Goal: Task Accomplishment & Management: Manage account settings

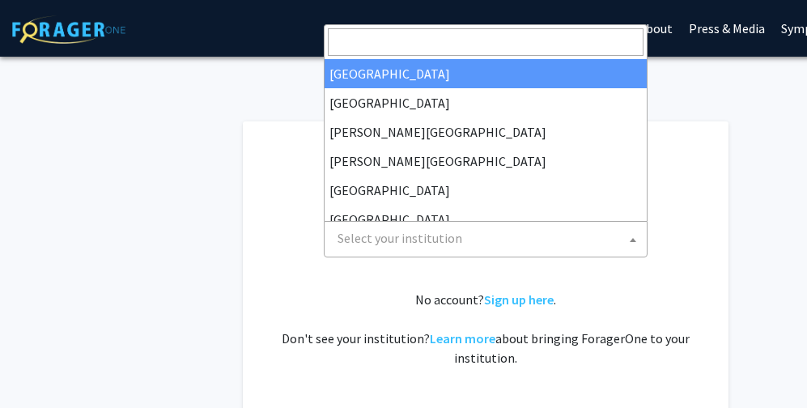
click at [418, 236] on span "Select your institution" at bounding box center [399, 238] width 125 height 16
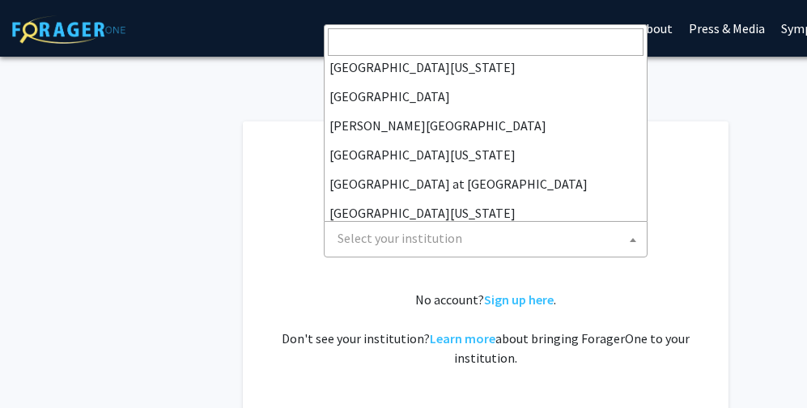
scroll to position [477, 0]
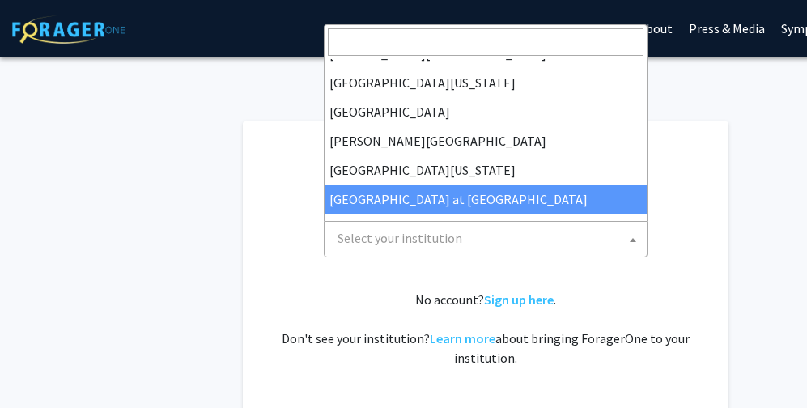
select select "18"
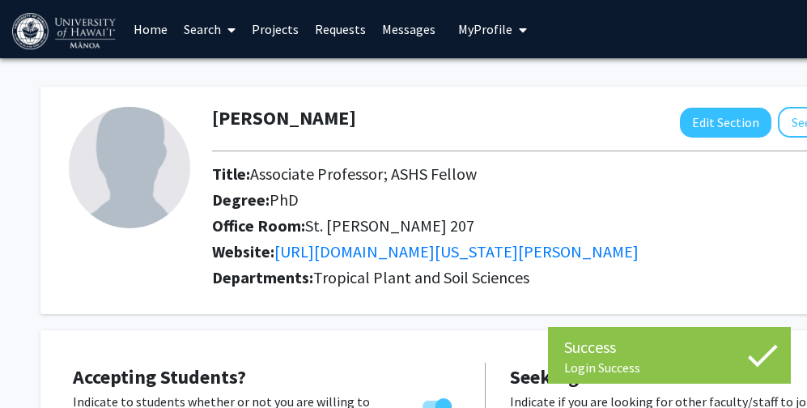
click at [430, 345] on div "Accepting Students? Indicate to students whether or not you are willing to enga…" at bounding box center [485, 406] width 890 height 152
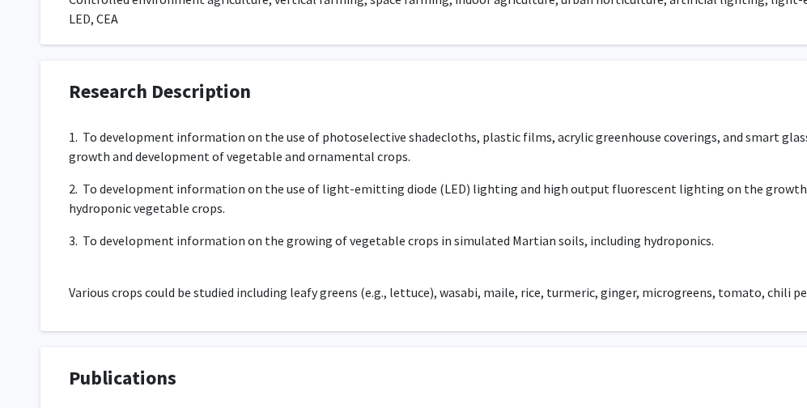
scroll to position [1149, 0]
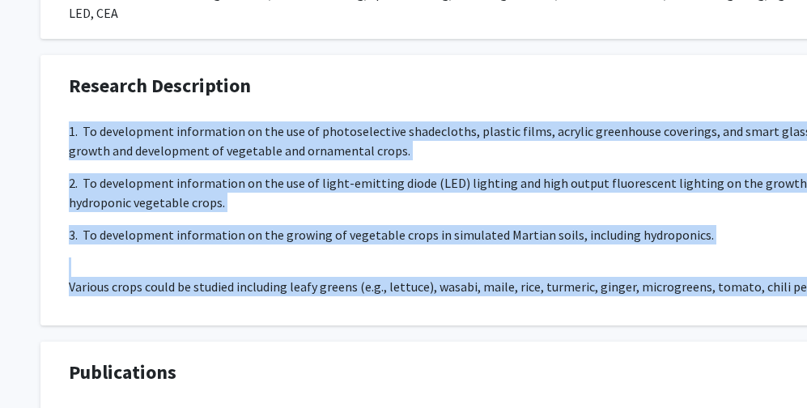
drag, startPoint x: 70, startPoint y: 136, endPoint x: 636, endPoint y: 313, distance: 592.8
click at [636, 309] on div "1. To development information on the use of photoselective shadecloths, plastic…" at bounding box center [486, 215] width 834 height 188
copy div "1. To development information on the use of photoselective shadecloths, plastic…"
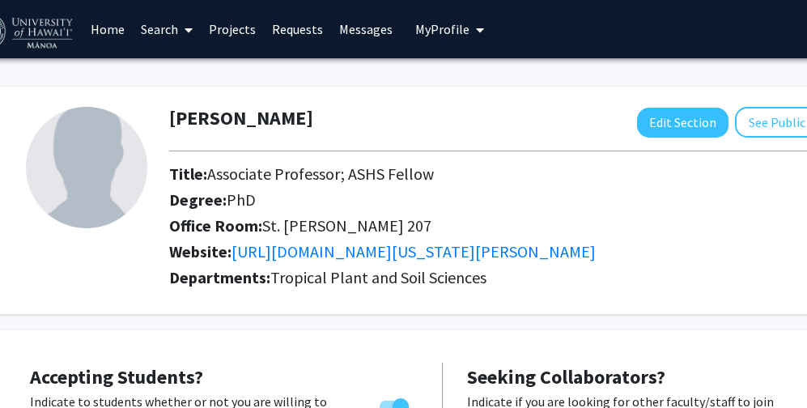
scroll to position [0, 49]
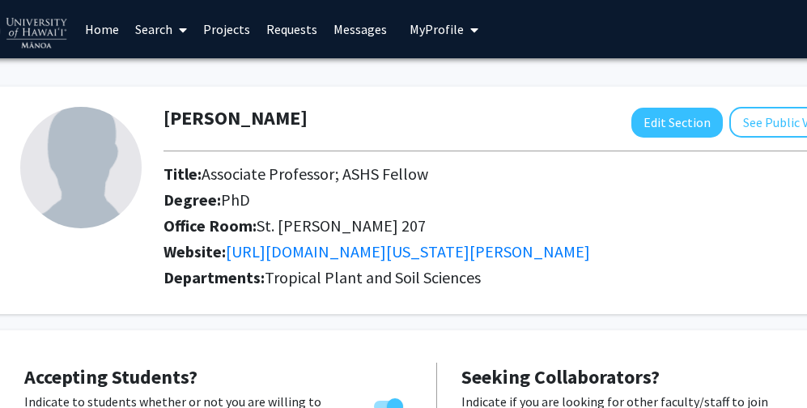
click at [464, 36] on span "My profile dropdown to access profile and logout" at bounding box center [471, 30] width 15 height 57
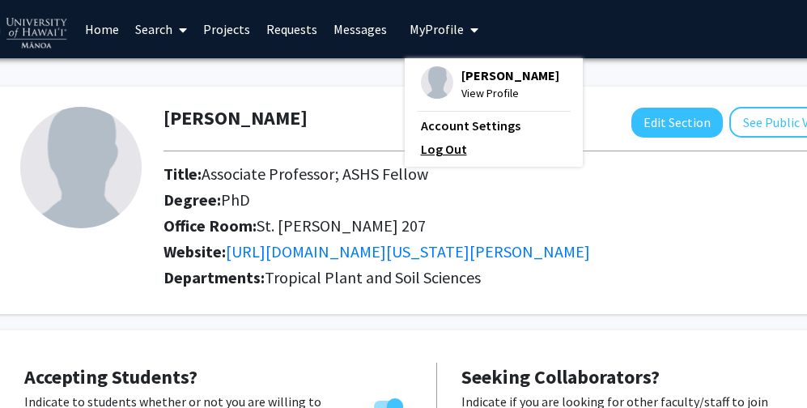
click at [433, 146] on link "Log Out" at bounding box center [494, 148] width 146 height 19
